Goal: Task Accomplishment & Management: Complete application form

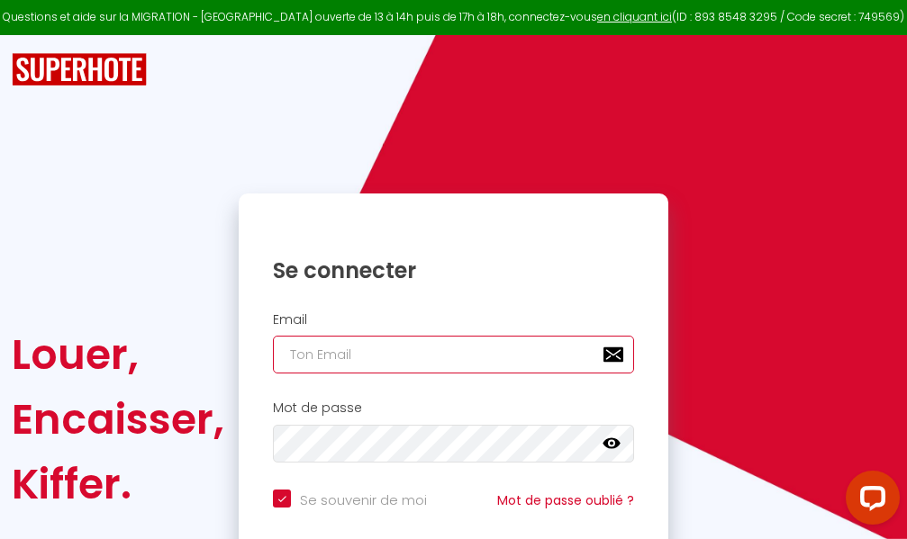
click at [469, 347] on input "email" at bounding box center [453, 355] width 361 height 38
type input "m"
checkbox input "true"
type input "ma"
checkbox input "true"
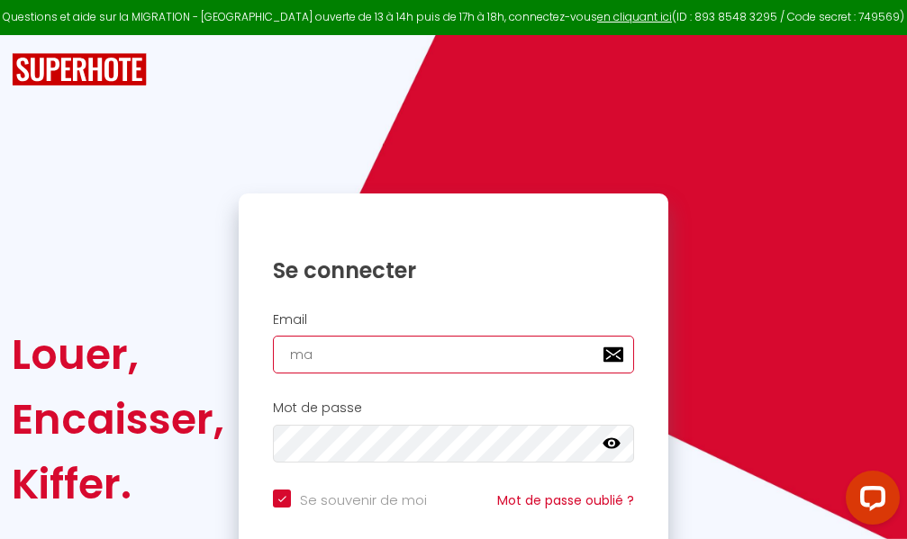
type input "mar"
checkbox input "true"
type input "marc"
checkbox input "true"
type input "marcd"
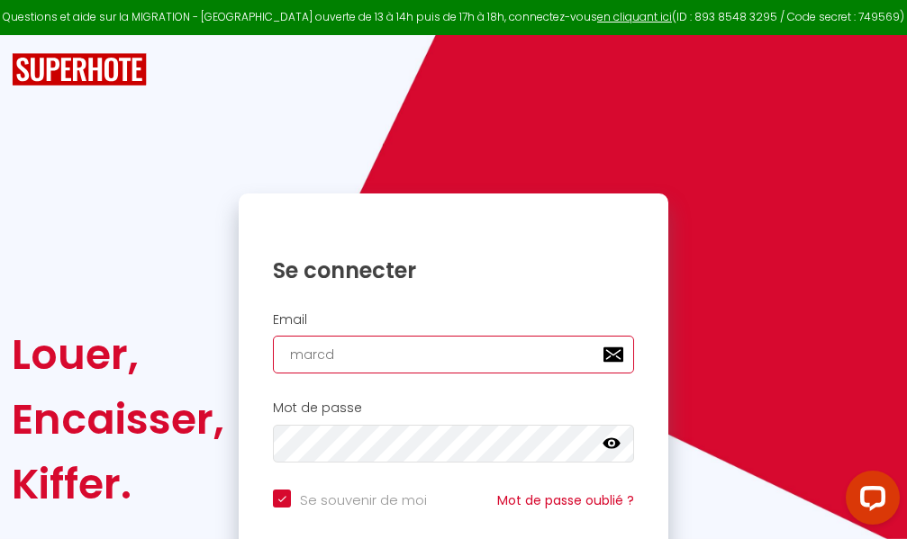
checkbox input "true"
type input "marcdp"
checkbox input "true"
type input "marcdpo"
checkbox input "true"
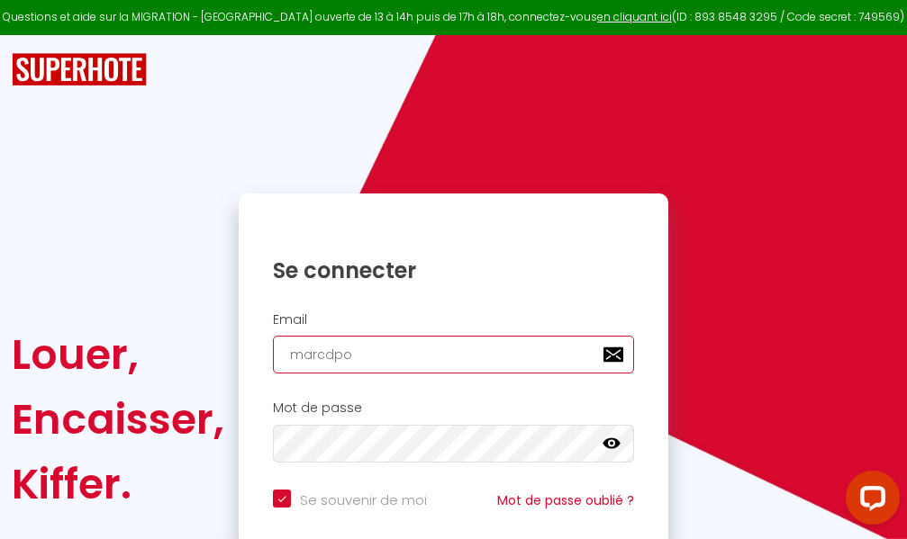
type input "marcdpoz"
checkbox input "true"
type input "marcdpoz."
checkbox input "true"
type input "marcdpoz.l"
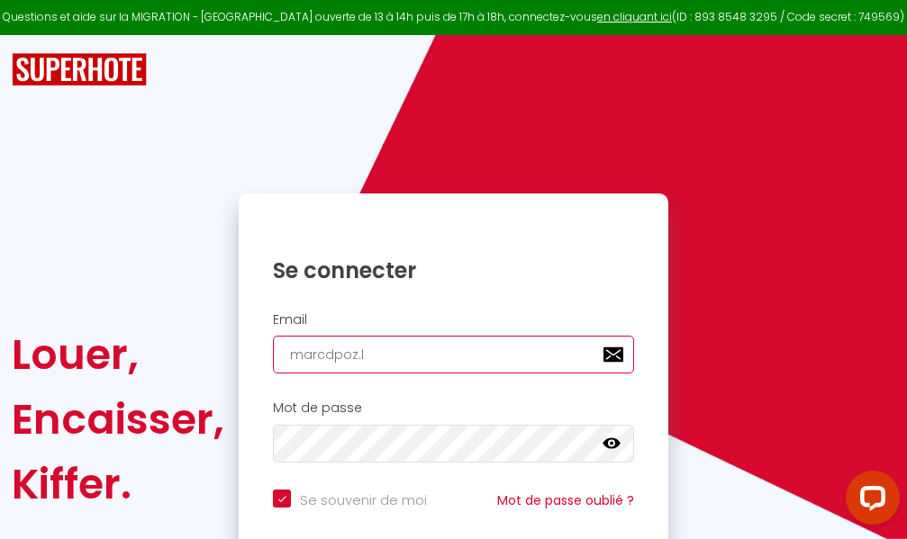
checkbox input "true"
type input "marcdpoz.lo"
checkbox input "true"
type input "marcdpoz.loc"
checkbox input "true"
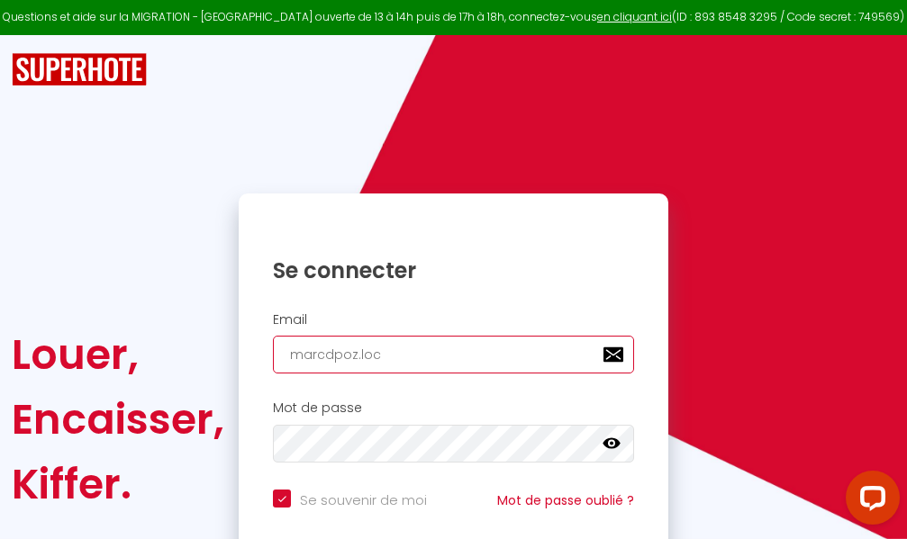
type input "marcdpoz.loca"
checkbox input "true"
type input "marcdpoz.locat"
checkbox input "true"
type input "marcdpoz.locati"
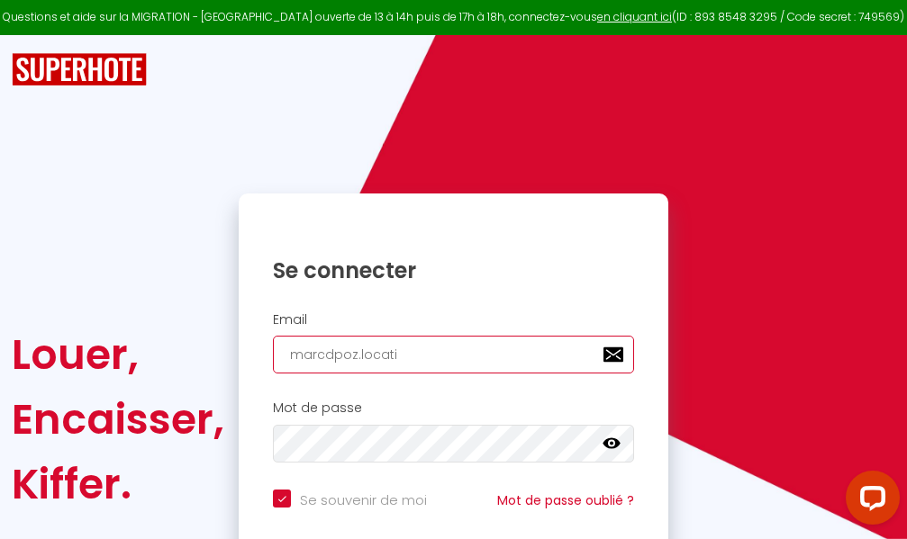
checkbox input "true"
type input "marcdpoz.locatio"
checkbox input "true"
type input "marcdpoz.location"
checkbox input "true"
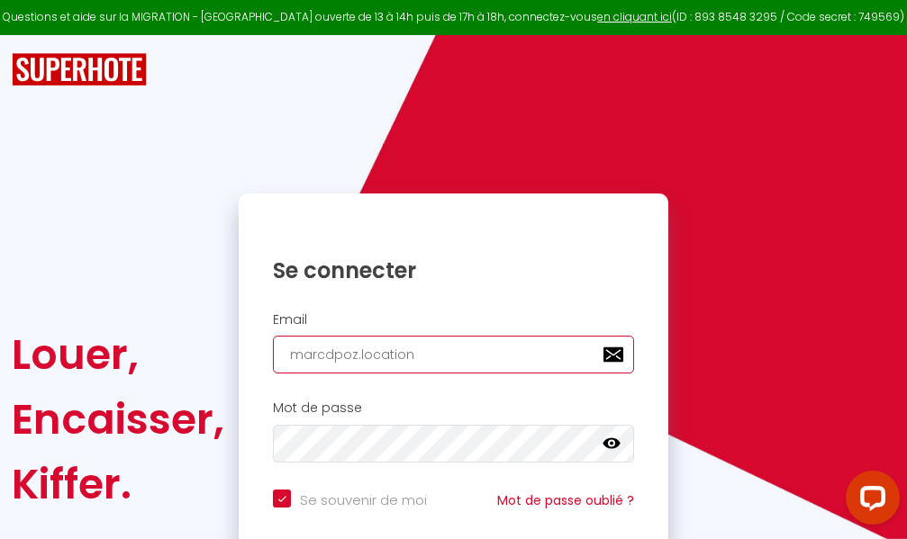
type input "marcdpoz.location@"
checkbox input "true"
type input "marcdpoz.location@g"
checkbox input "true"
type input "marcdpoz.location@gm"
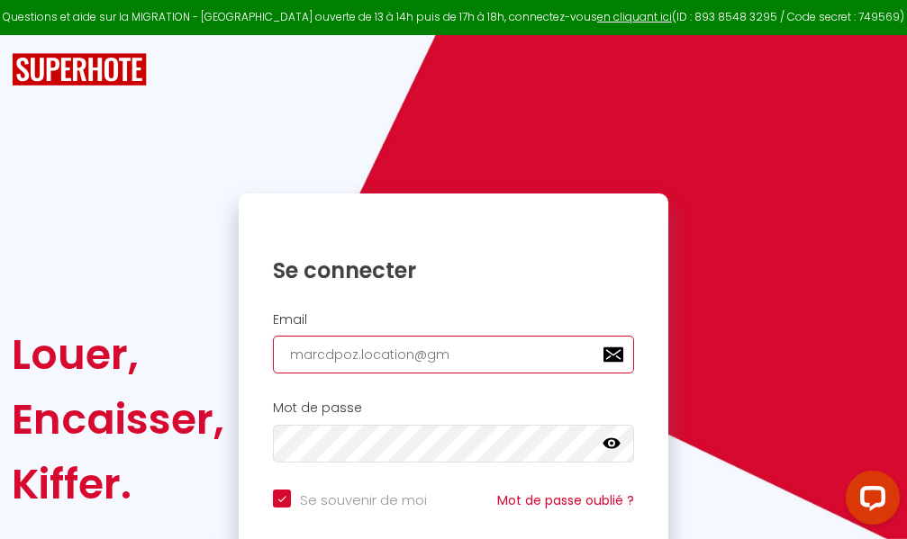
checkbox input "true"
type input "marcdpoz.location@gma"
checkbox input "true"
type input "marcdpoz.location@gmai"
checkbox input "true"
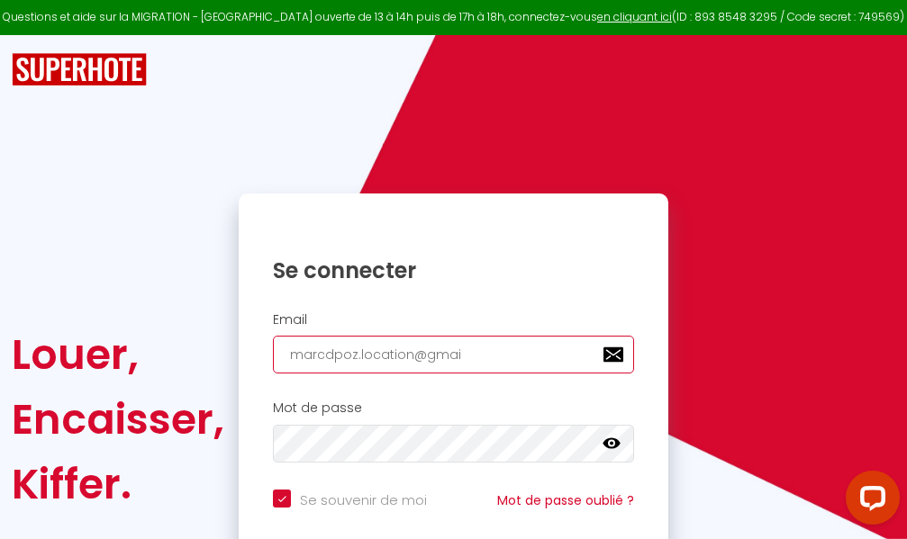
type input "[EMAIL_ADDRESS]"
checkbox input "true"
type input "[EMAIL_ADDRESS]."
checkbox input "true"
type input "marcdpoz.location@gmail.c"
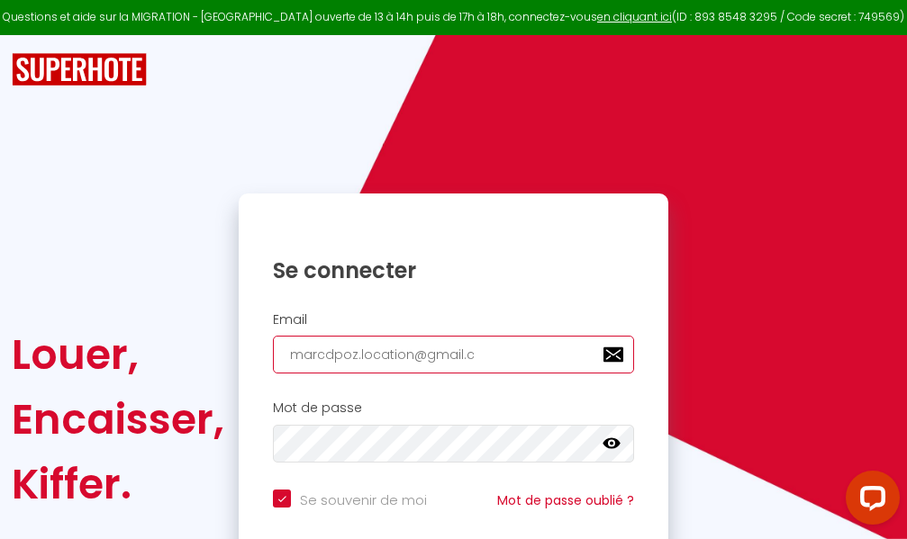
checkbox input "true"
type input "[EMAIL_ADDRESS][DOMAIN_NAME]"
checkbox input "true"
type input "[EMAIL_ADDRESS][DOMAIN_NAME]"
checkbox input "true"
